Goal: Register for event/course

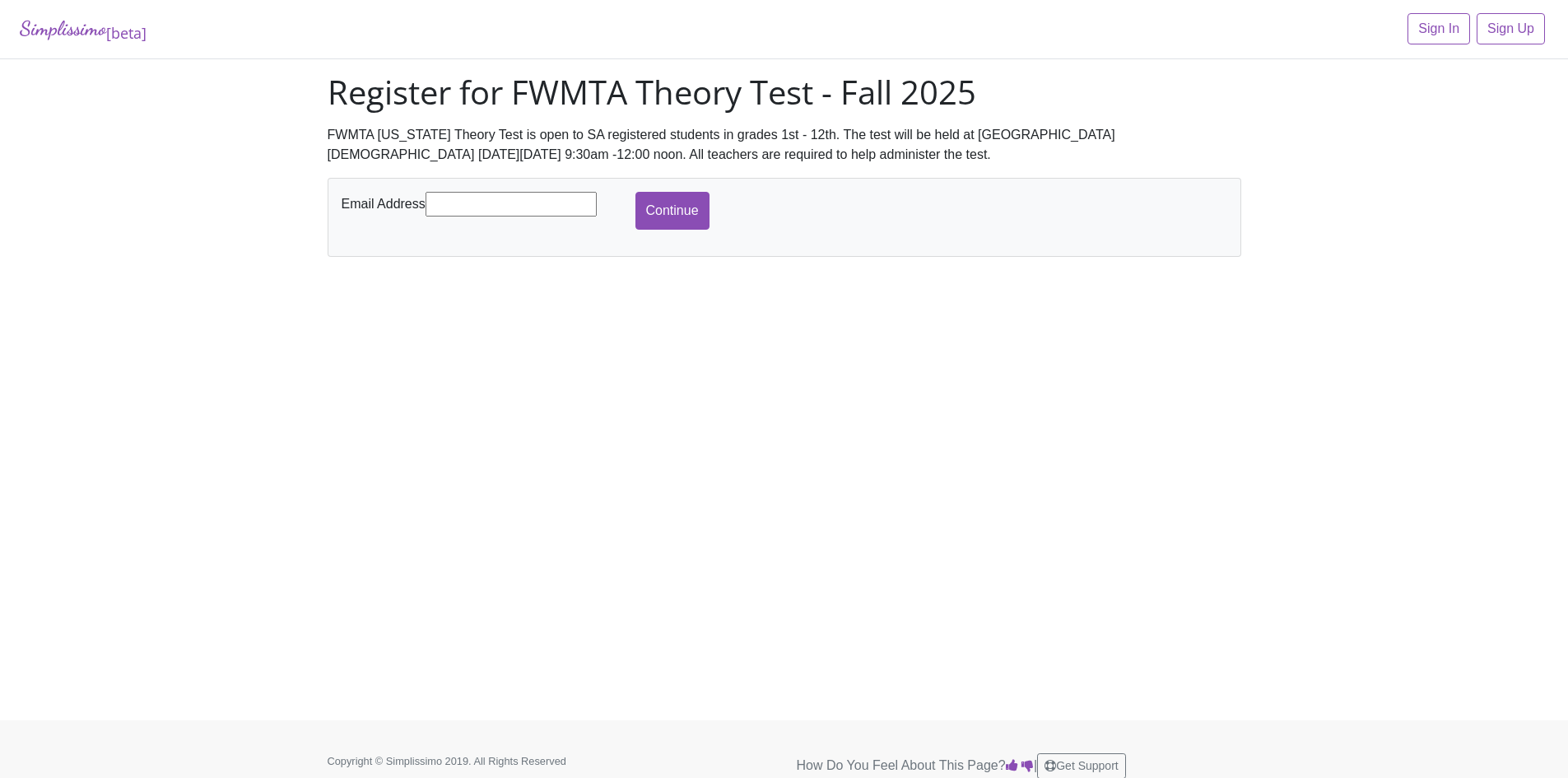
click at [545, 198] on input "text" at bounding box center [512, 204] width 171 height 24
type input "[EMAIL_ADDRESS][PERSON_NAME][DOMAIN_NAME]"
click at [636, 192] on input "Continue" at bounding box center [673, 211] width 74 height 38
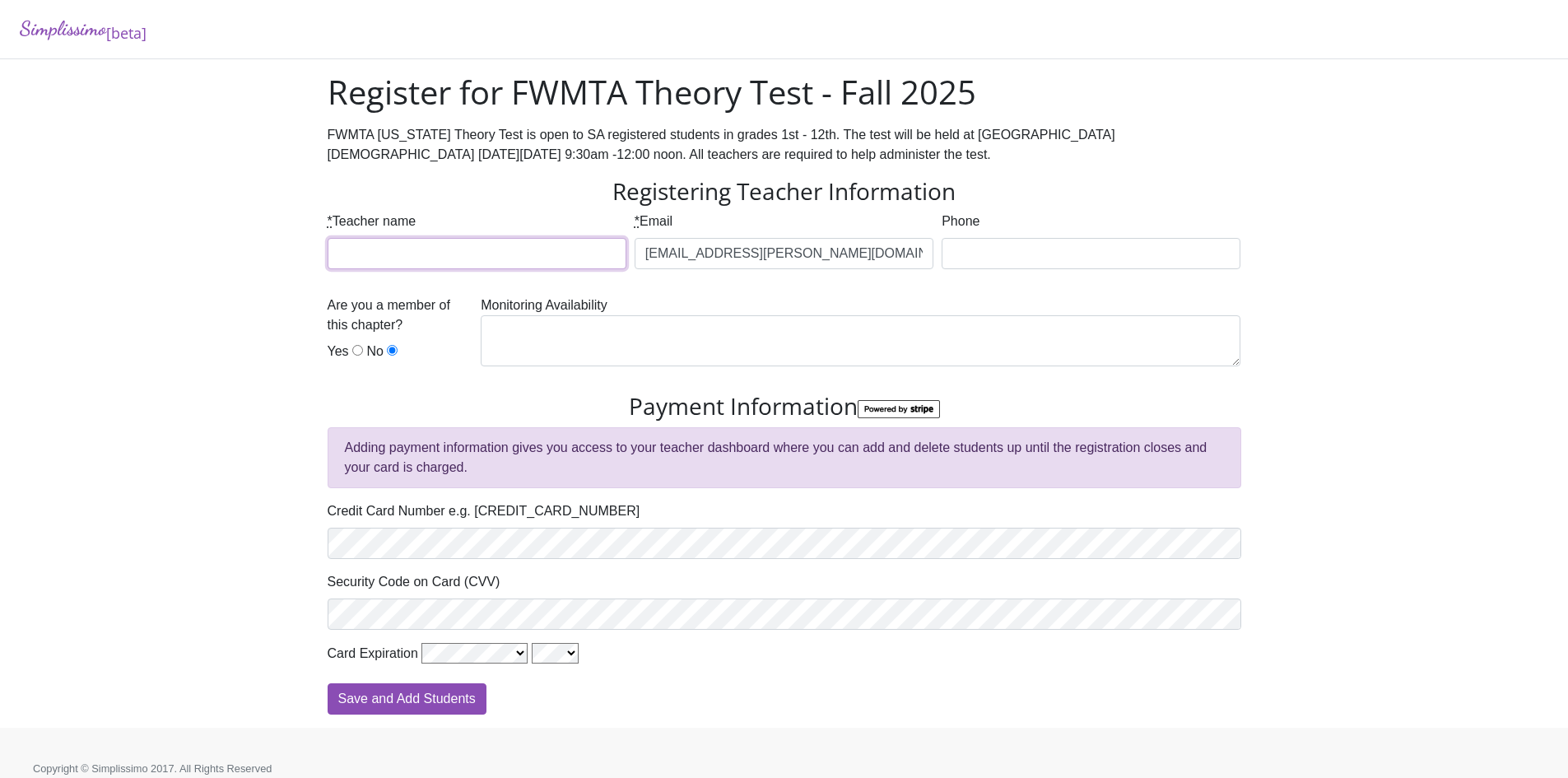
click at [562, 254] on input "* Teacher name" at bounding box center [477, 253] width 299 height 31
type input "[PERSON_NAME]"
click at [962, 254] on input "Phone" at bounding box center [1091, 253] width 299 height 31
type input "[PHONE_NUMBER]"
click at [355, 353] on input "Yes" at bounding box center [357, 350] width 10 height 10
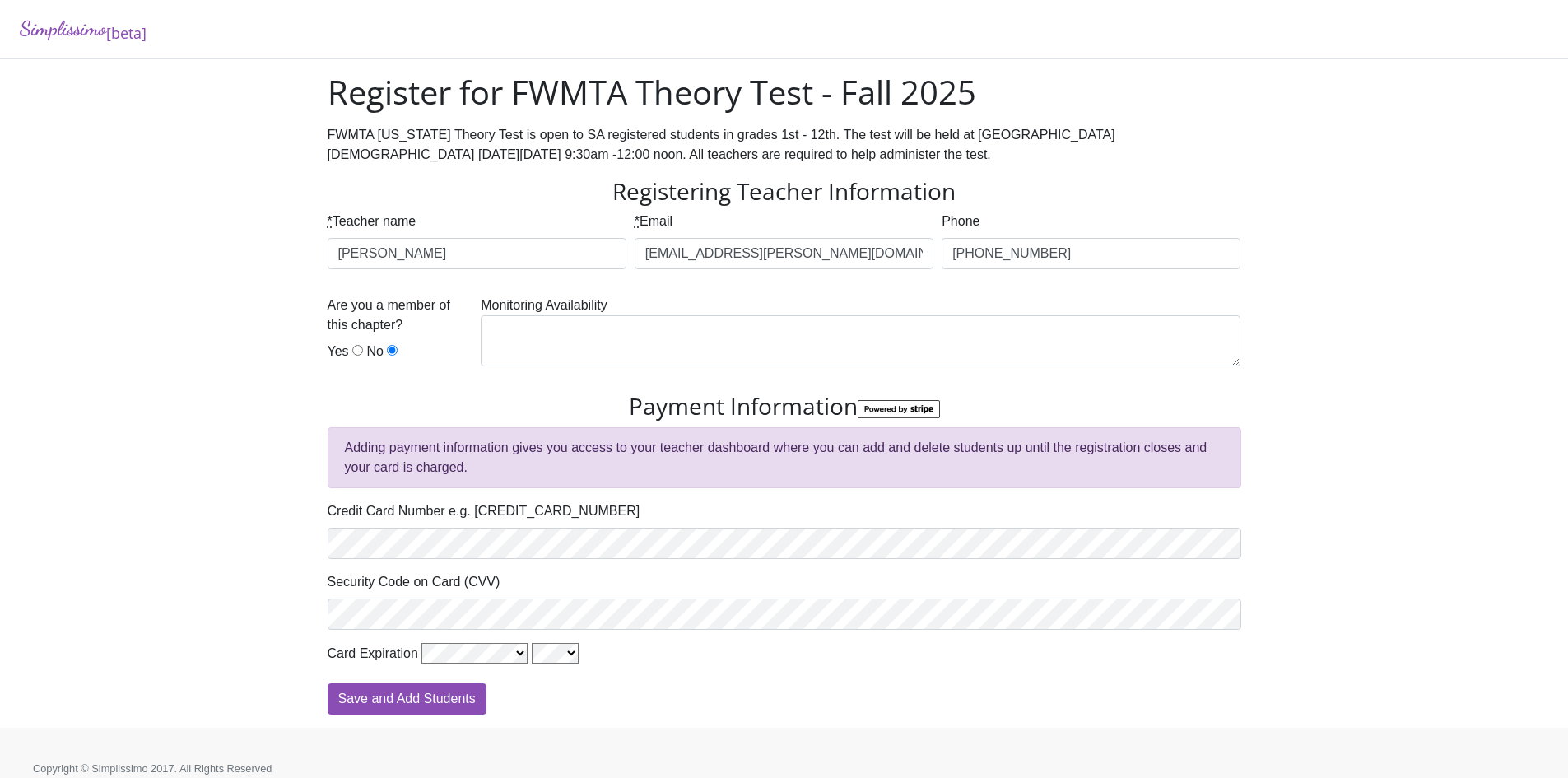
radio input "true"
click at [631, 329] on textarea at bounding box center [861, 341] width 760 height 51
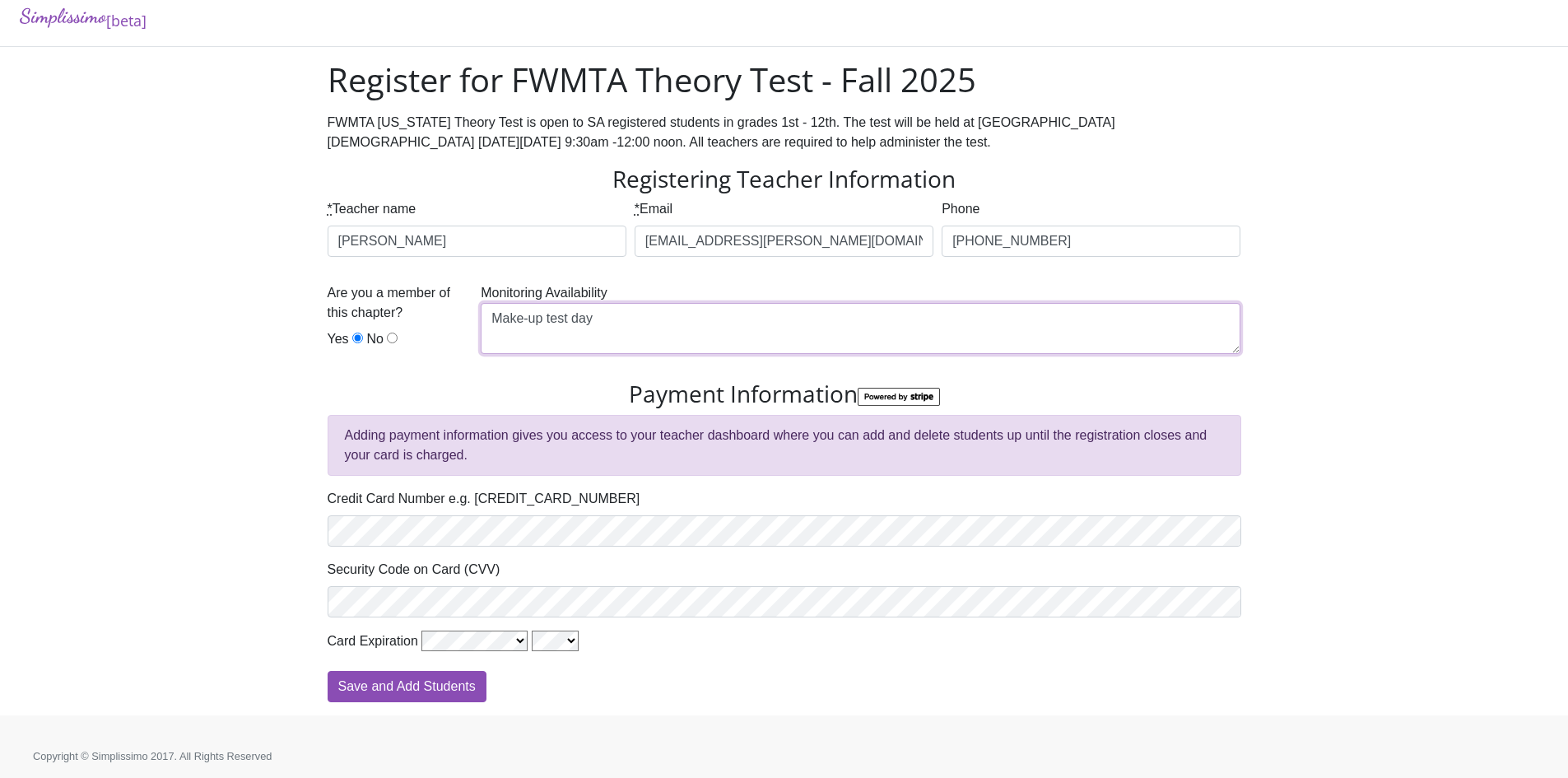
scroll to position [16, 0]
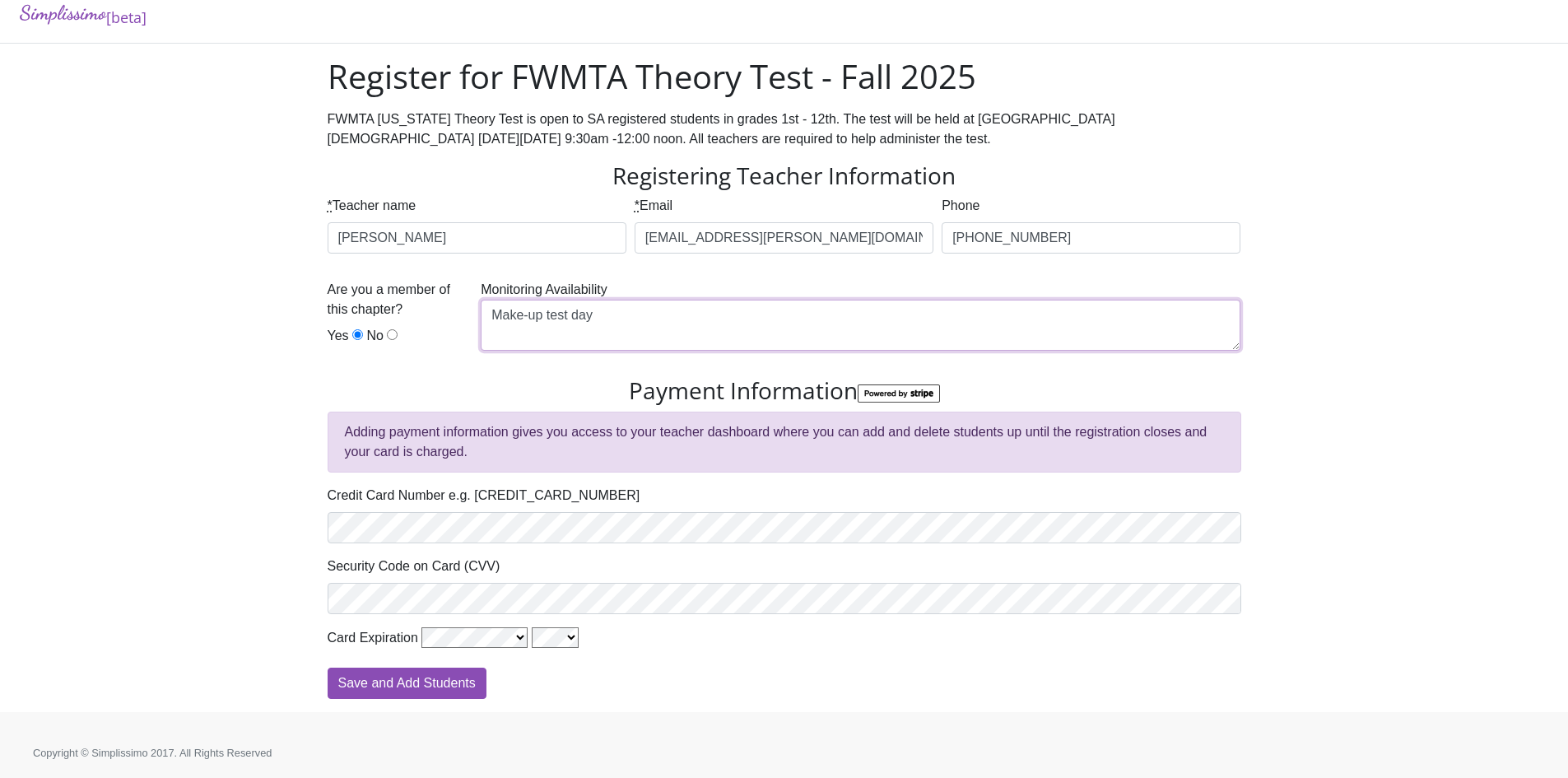
type textarea "Make-up test day"
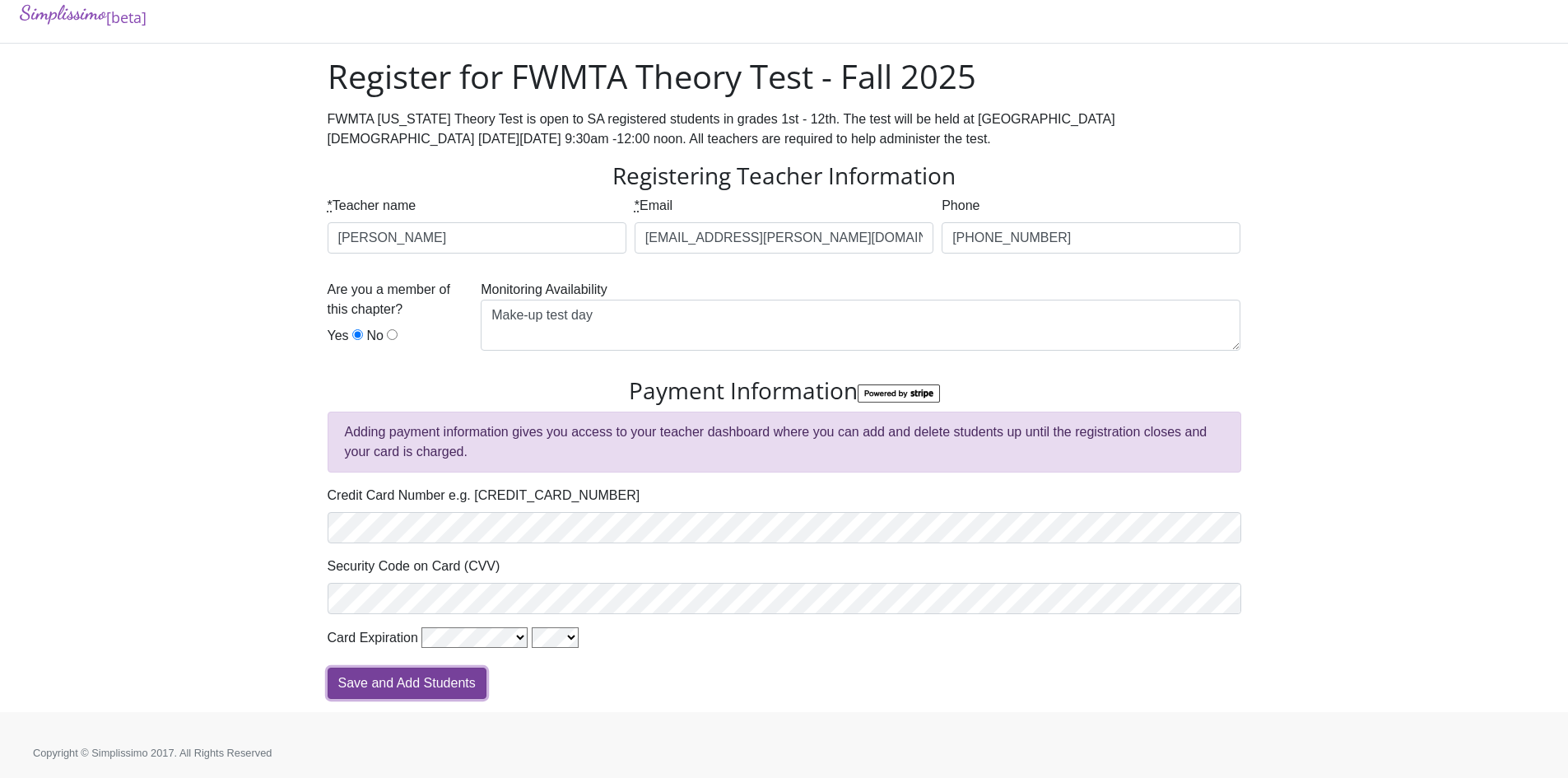
click at [378, 688] on input "Save and Add Students" at bounding box center [406, 683] width 159 height 31
type input "Processing"
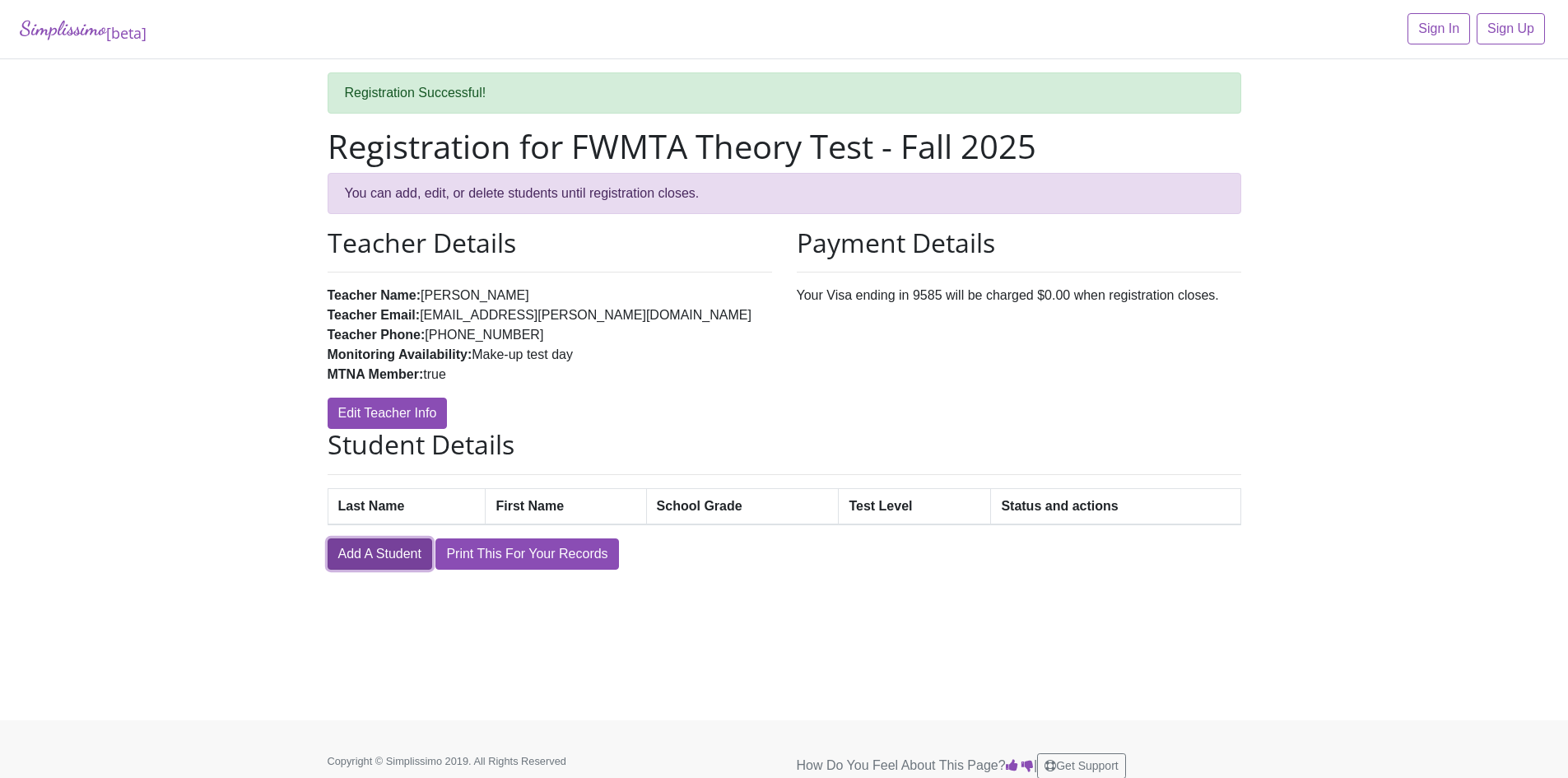
click at [384, 560] on link "Add A Student" at bounding box center [379, 553] width 104 height 31
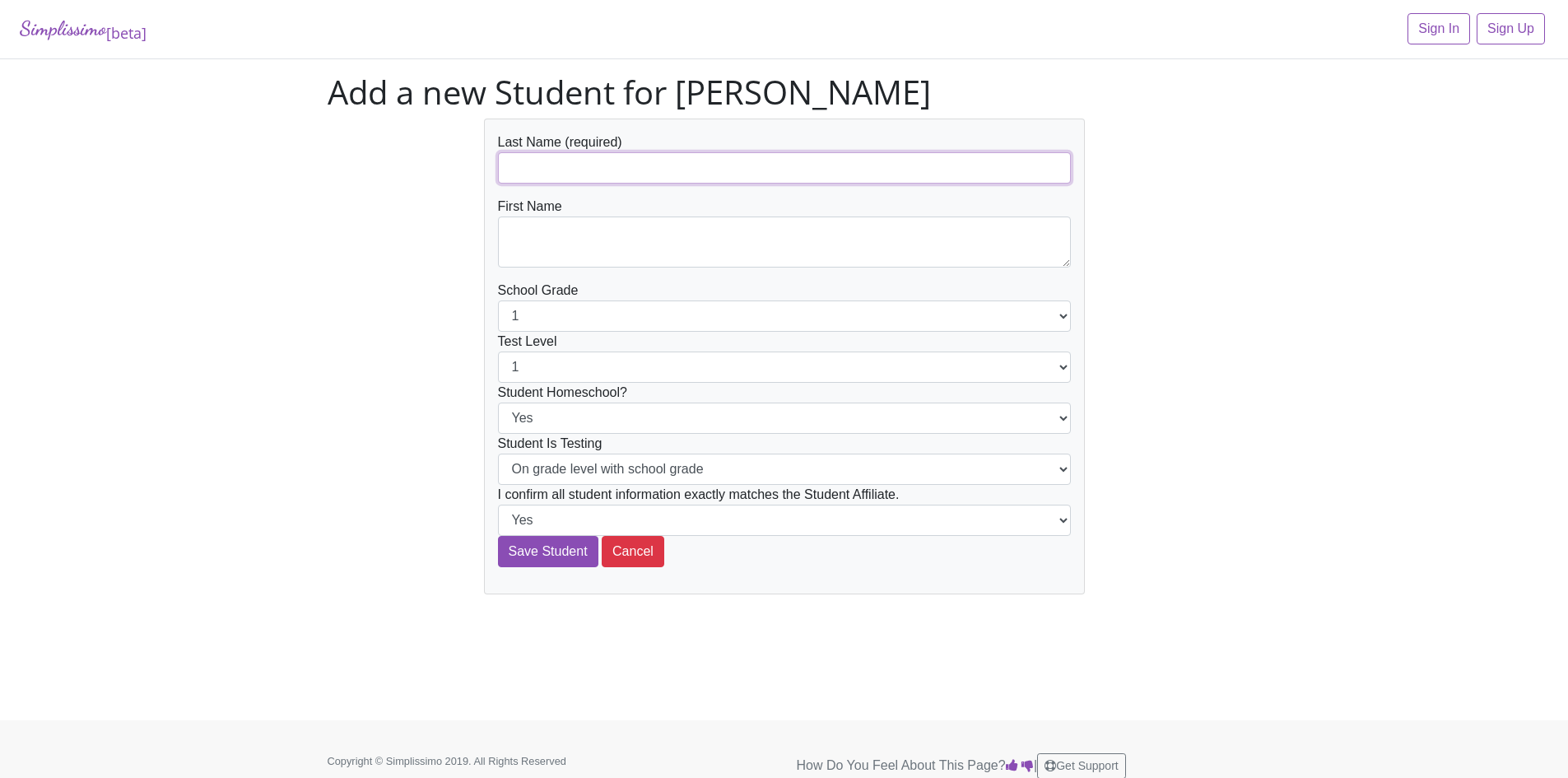
click at [595, 168] on input "text" at bounding box center [784, 167] width 573 height 31
type input "[PERSON_NAME]"
click at [594, 225] on textarea at bounding box center [784, 242] width 573 height 51
type textarea "[PERSON_NAME]"
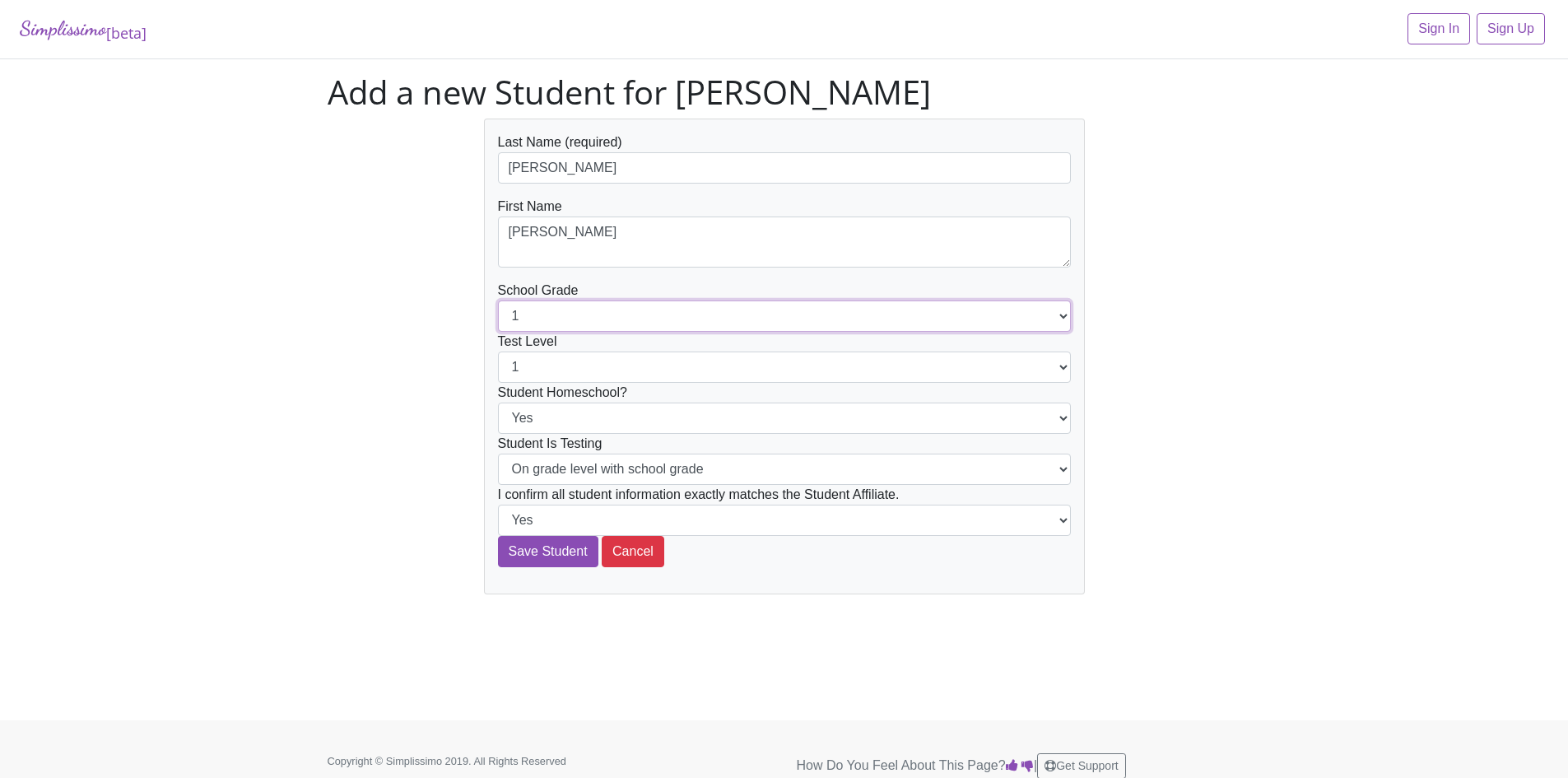
click at [1066, 314] on select "1 2 3 4 5 6 7 8 9 10 11 12" at bounding box center [784, 315] width 573 height 31
select select "8"
click at [499, 300] on select "1 2 3 4 5 6 7 8 9 10 11 12" at bounding box center [784, 315] width 573 height 31
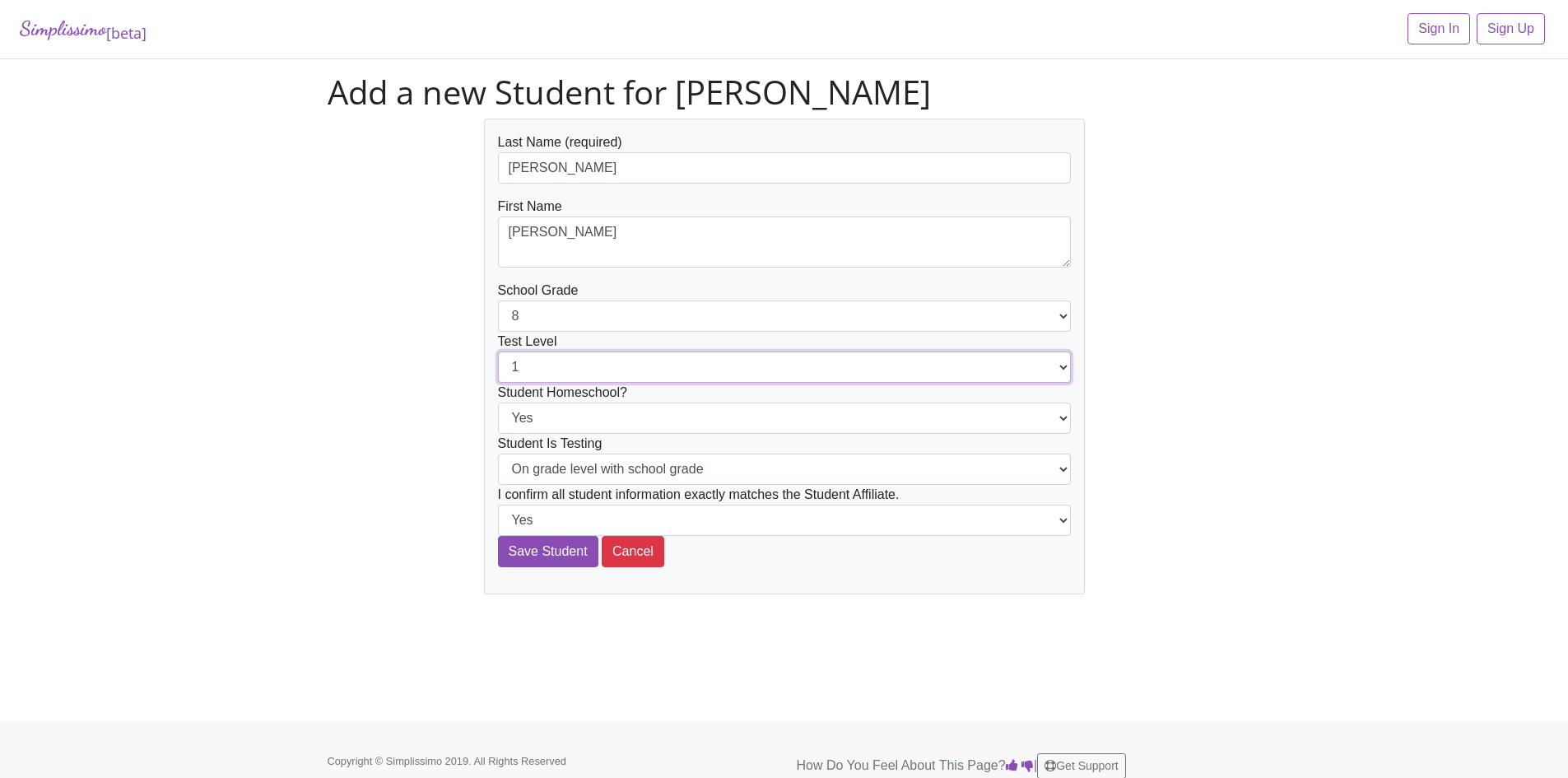
click at [1062, 366] on select "1 2 3 4 5 6 7 8 9 10 11 12" at bounding box center [784, 367] width 573 height 31
select select "8"
click at [499, 352] on select "1 2 3 4 5 6 7 8 9 10 11 12" at bounding box center [784, 367] width 573 height 31
click at [1058, 420] on select "Yes No" at bounding box center [784, 418] width 573 height 31
select select "No"
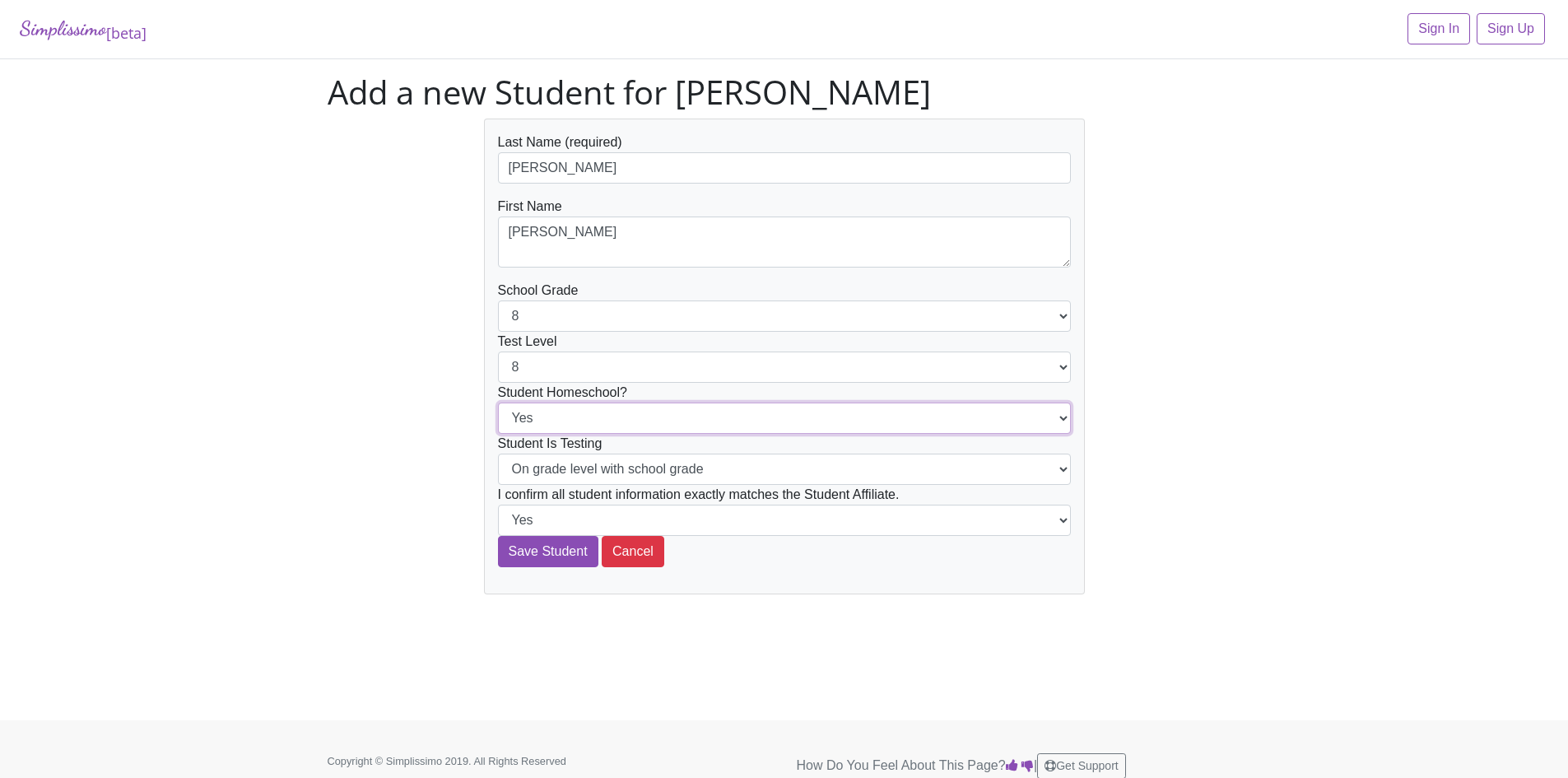
click at [499, 403] on select "Yes No" at bounding box center [784, 418] width 573 height 31
click at [539, 549] on input "Save Student" at bounding box center [548, 551] width 101 height 31
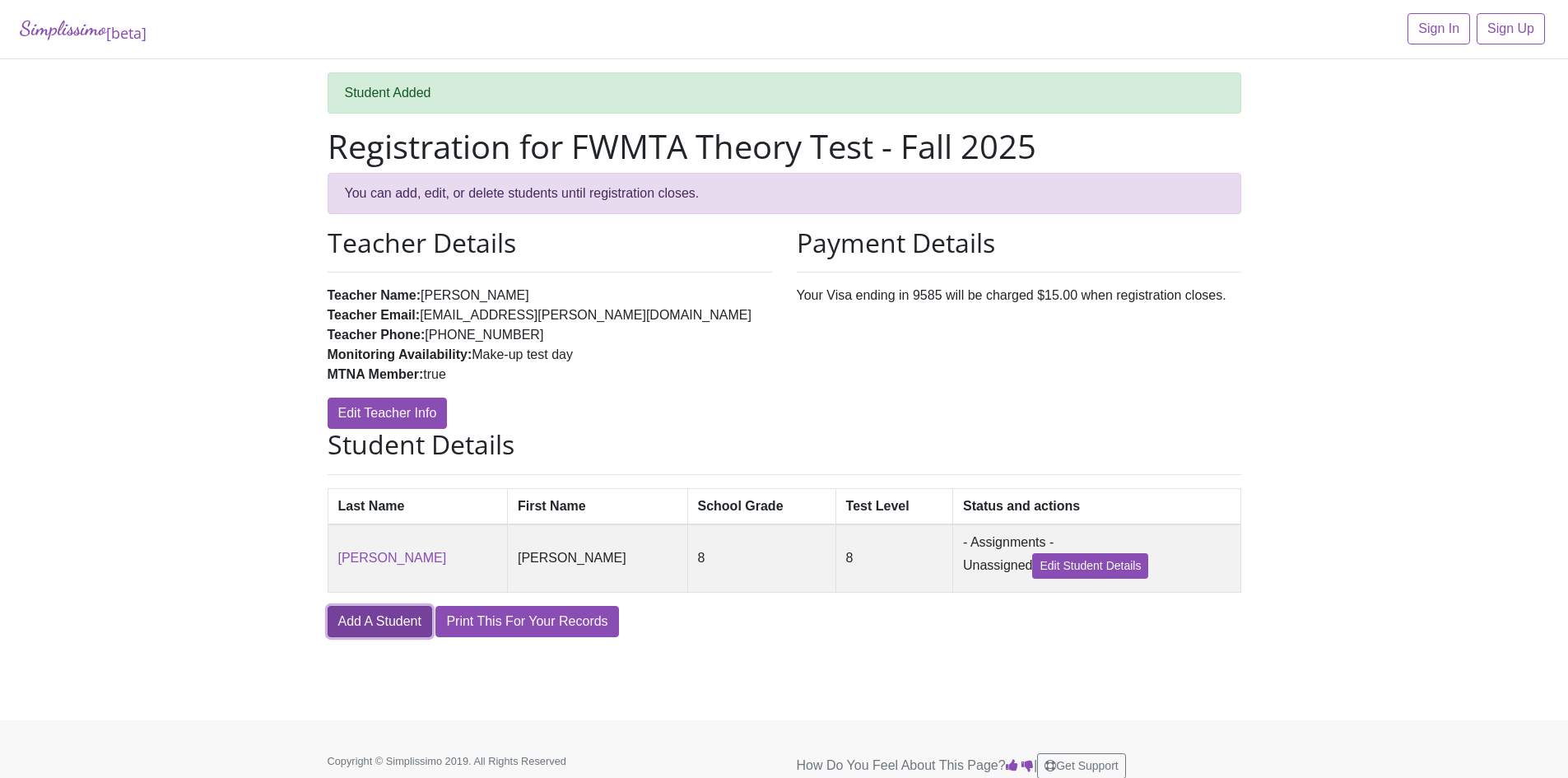
click at [349, 628] on link "Add A Student" at bounding box center [379, 621] width 104 height 31
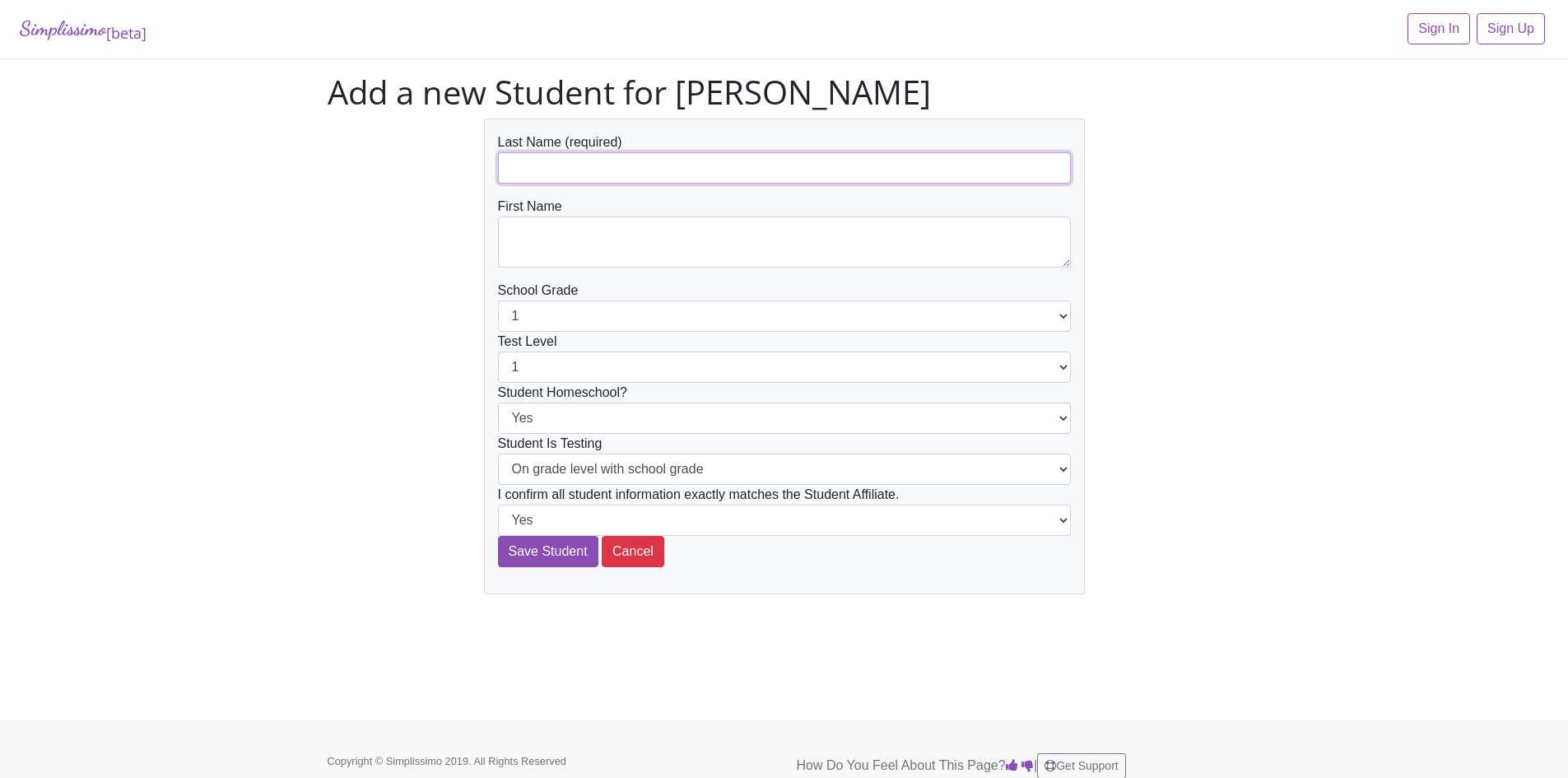
click at [635, 167] on input "text" at bounding box center [784, 167] width 573 height 31
type input "[PERSON_NAME]"
click at [553, 229] on textarea at bounding box center [784, 242] width 573 height 51
type textarea "[PERSON_NAME]"
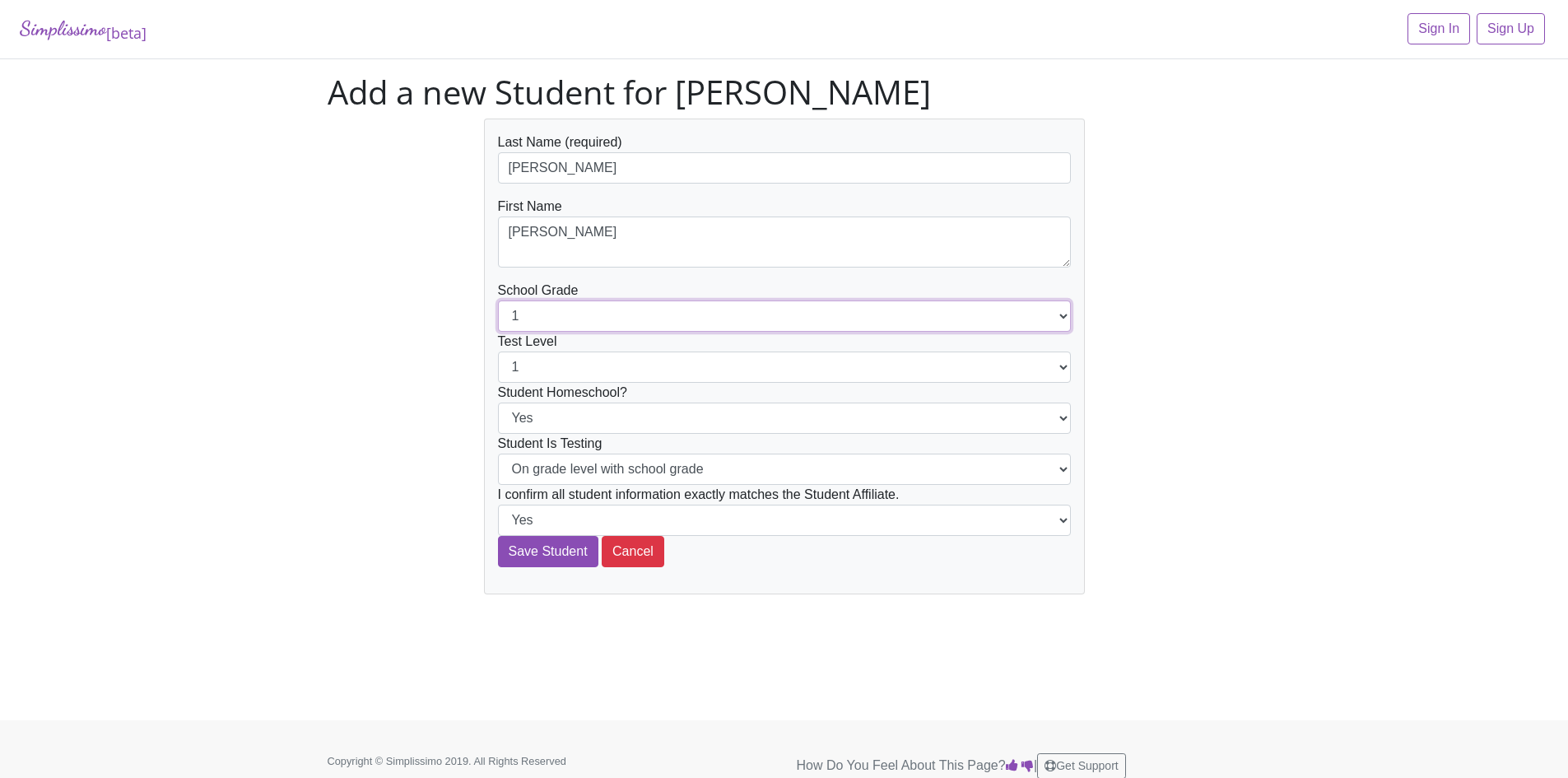
click at [1059, 314] on select "1 2 3 4 5 6 7 8 9 10 11 12" at bounding box center [784, 315] width 573 height 31
select select "11"
click at [499, 300] on select "1 2 3 4 5 6 7 8 9 10 11 12" at bounding box center [784, 315] width 573 height 31
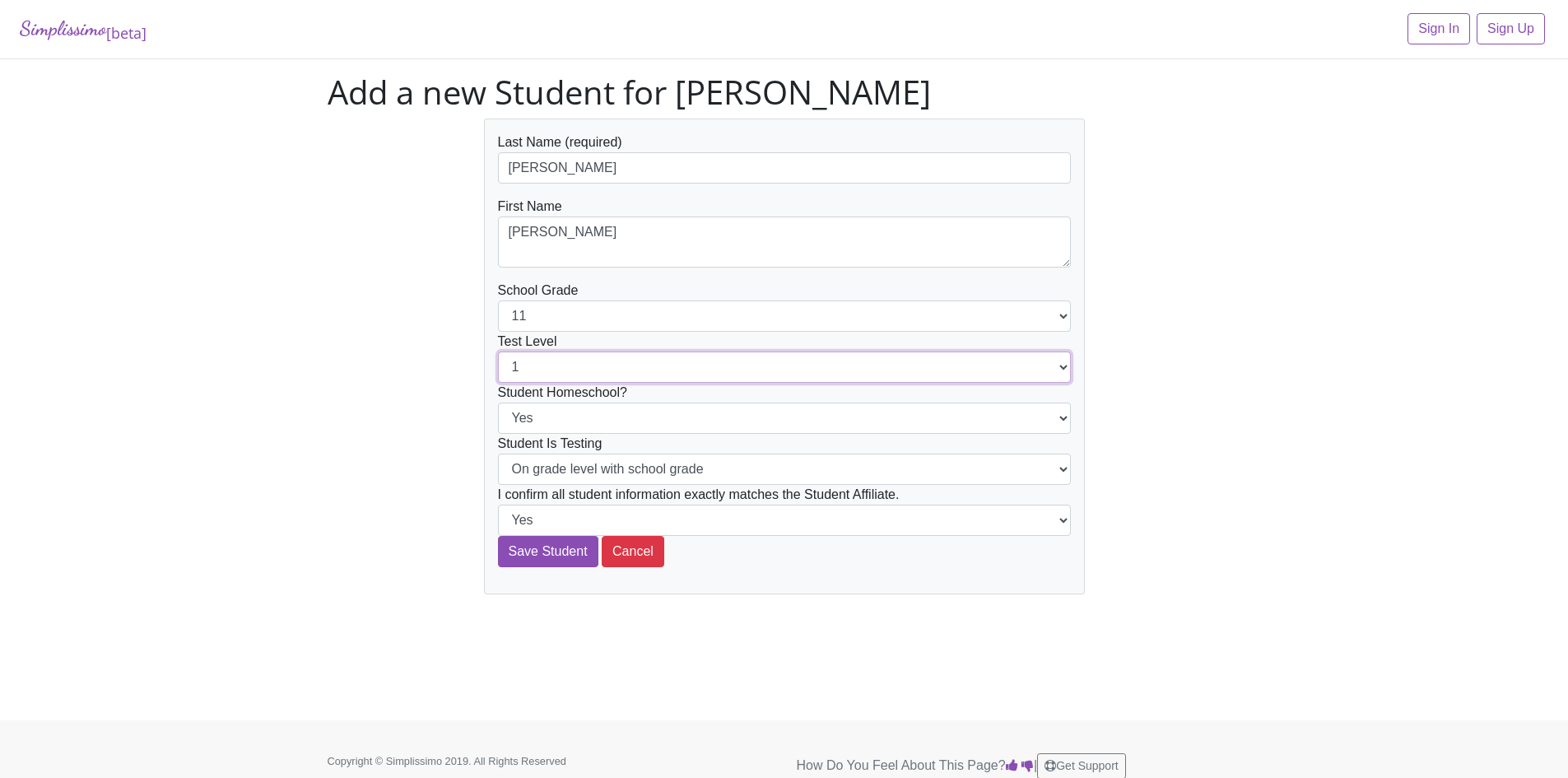
click at [1059, 365] on select "1 2 3 4 5 6 7 8 9 10 11 12" at bounding box center [784, 367] width 573 height 31
select select "11"
click at [499, 352] on select "1 2 3 4 5 6 7 8 9 10 11 12" at bounding box center [784, 367] width 573 height 31
click at [1065, 419] on select "Yes No" at bounding box center [784, 418] width 573 height 31
select select "No"
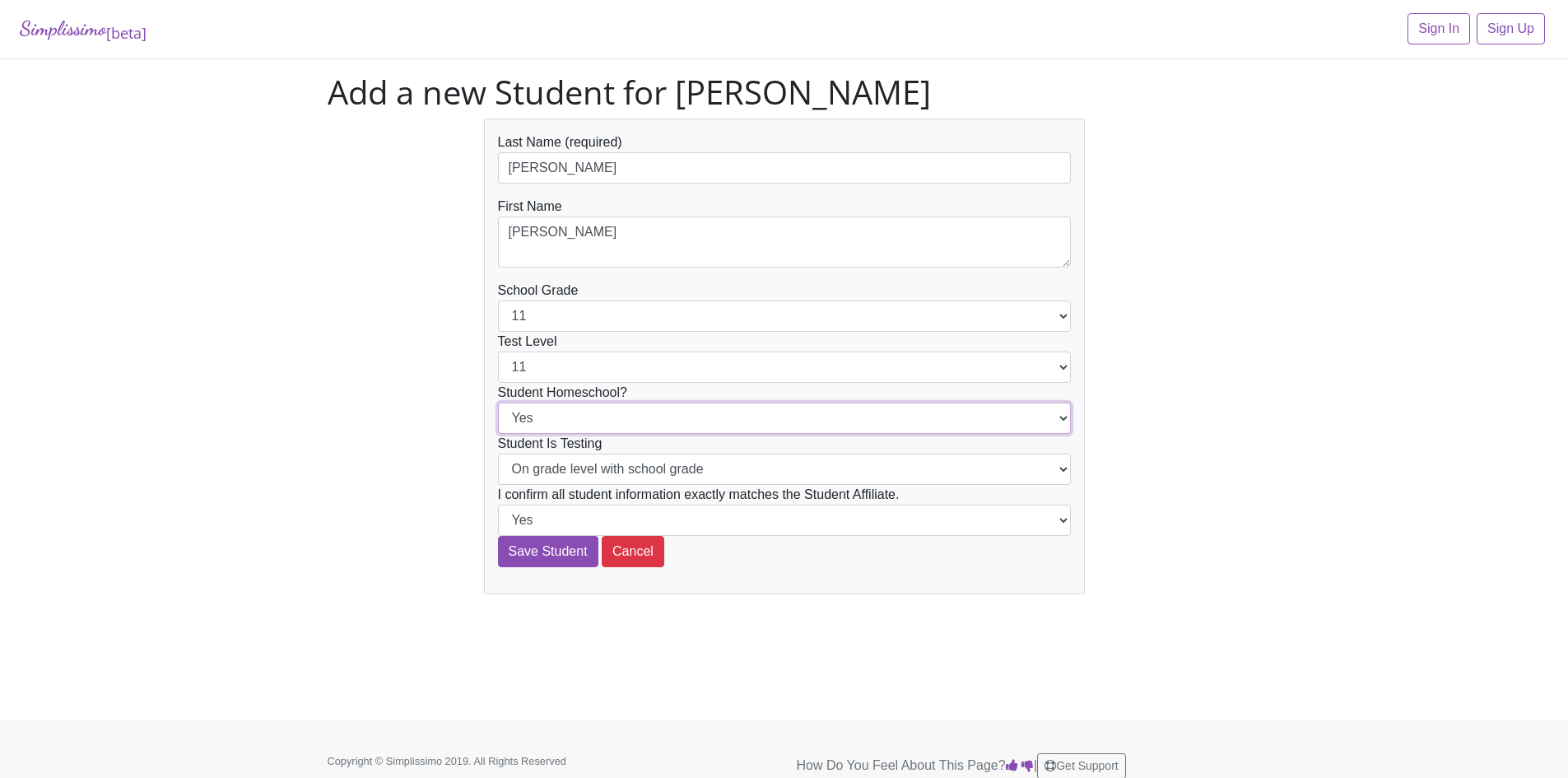
click at [499, 403] on select "Yes No" at bounding box center [784, 418] width 573 height 31
click at [523, 553] on input "Save Student" at bounding box center [548, 551] width 101 height 31
